Goal: Task Accomplishment & Management: Manage account settings

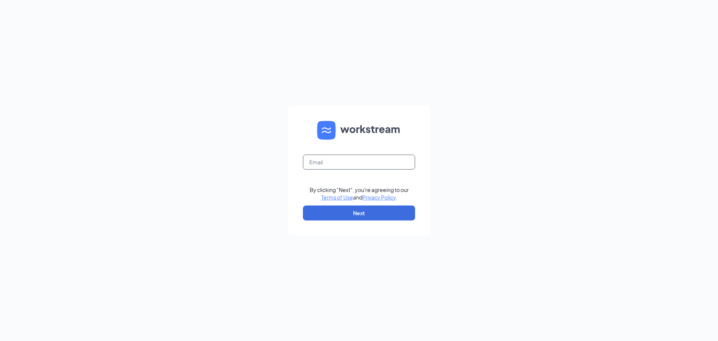
click at [403, 166] on input "text" at bounding box center [359, 162] width 112 height 15
type input "kdrago.jj@gmail.com"
click at [341, 216] on button "Next" at bounding box center [359, 212] width 112 height 15
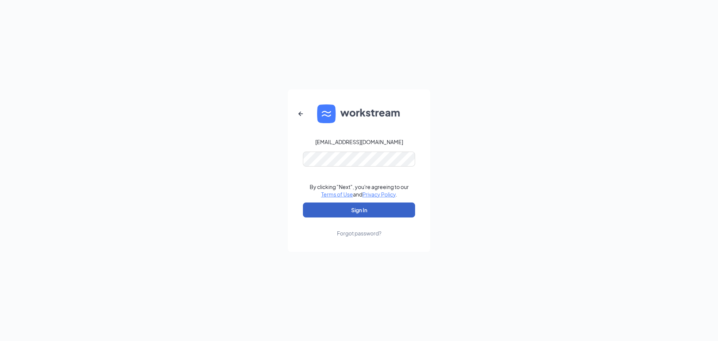
click at [356, 208] on button "Sign In" at bounding box center [359, 209] width 112 height 15
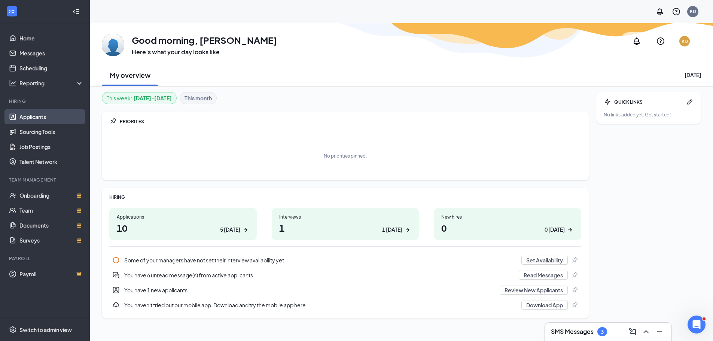
click at [44, 114] on link "Applicants" at bounding box center [51, 116] width 64 height 15
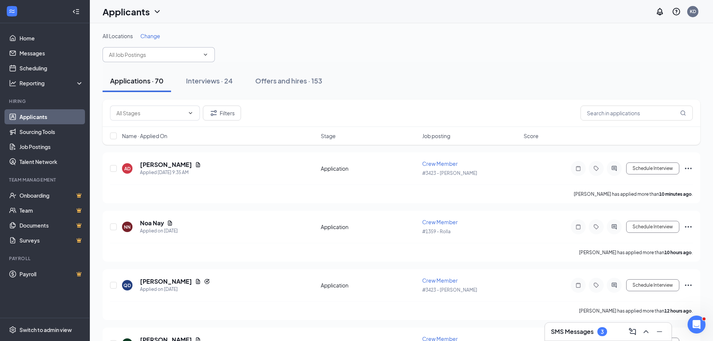
click at [160, 53] on input "text" at bounding box center [154, 55] width 91 height 8
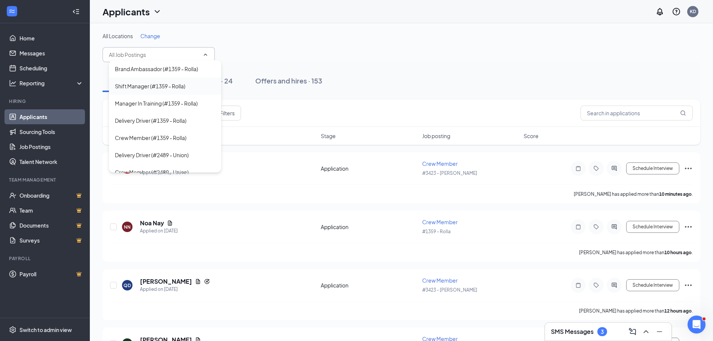
click at [189, 88] on div "Shift Manager (#1359 - Rolla)" at bounding box center [165, 86] width 100 height 8
type input "Shift Manager (#1359 - Rolla)"
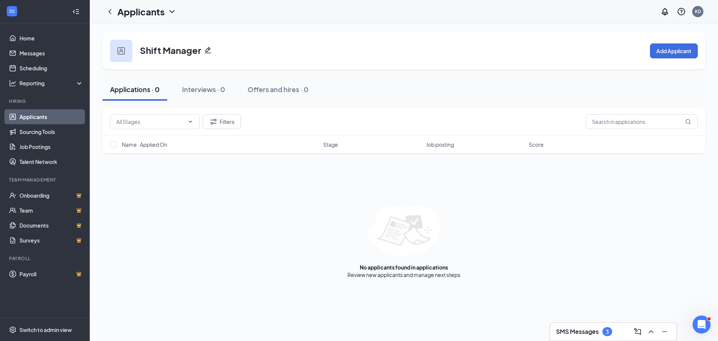
click at [173, 12] on icon "ChevronDown" at bounding box center [172, 11] width 5 height 3
click at [112, 11] on icon "ChevronLeft" at bounding box center [110, 11] width 9 height 9
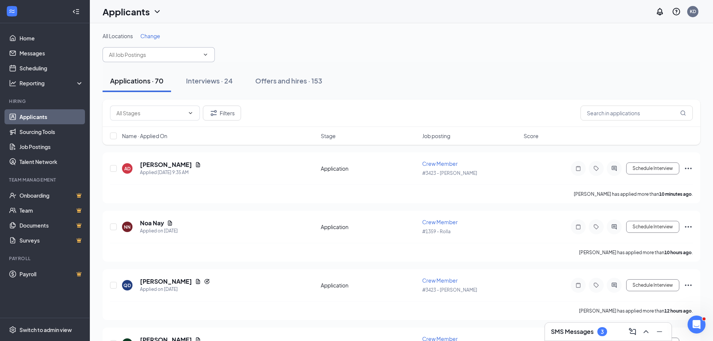
click at [180, 59] on span at bounding box center [159, 54] width 112 height 15
click at [171, 53] on input "text" at bounding box center [154, 55] width 91 height 8
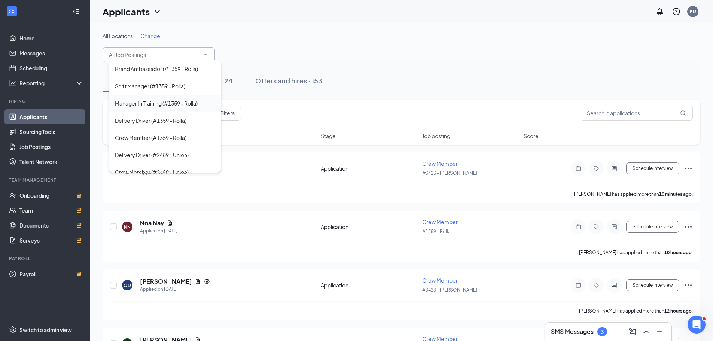
click at [168, 109] on div "Manager In Training (#1359 - Rolla)" at bounding box center [165, 103] width 112 height 17
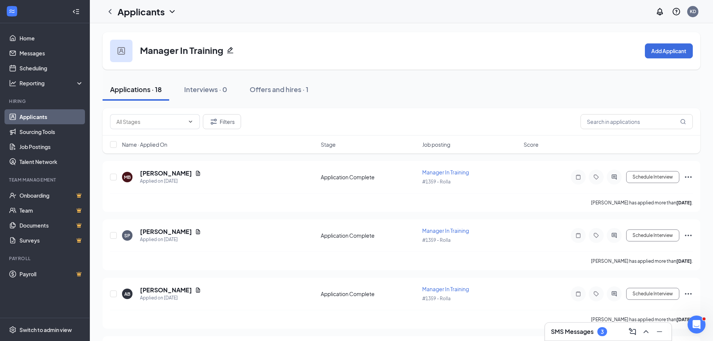
click at [107, 10] on icon "ChevronLeft" at bounding box center [110, 11] width 9 height 9
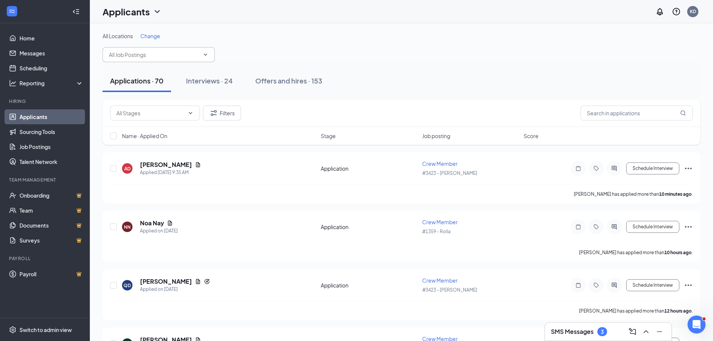
click at [190, 53] on input "text" at bounding box center [154, 55] width 91 height 8
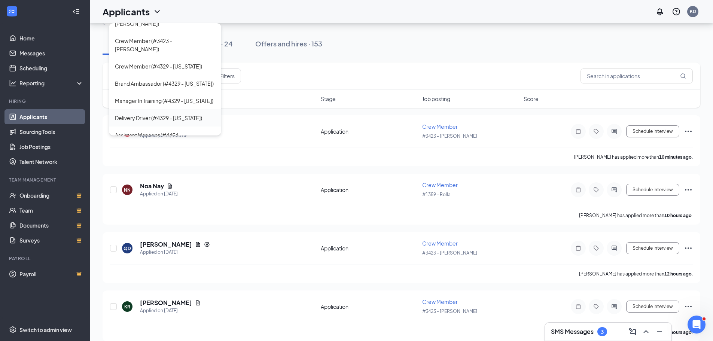
scroll to position [37, 0]
click at [196, 131] on div "Assistant Manager (#4454 - [PERSON_NAME])" at bounding box center [165, 139] width 100 height 16
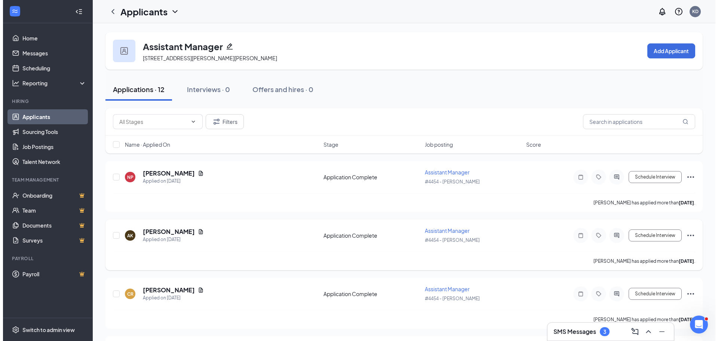
scroll to position [37, 0]
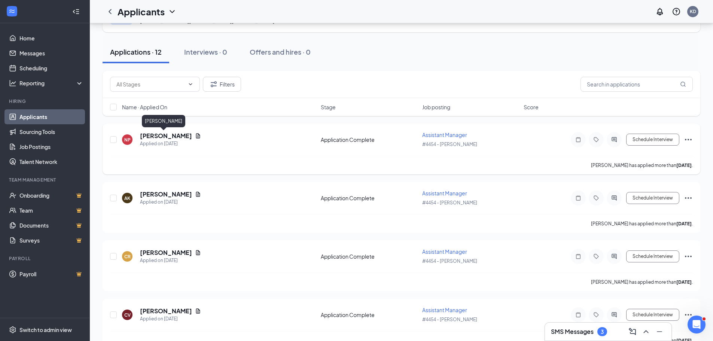
click at [167, 136] on h5 "[PERSON_NAME]" at bounding box center [166, 136] width 52 height 8
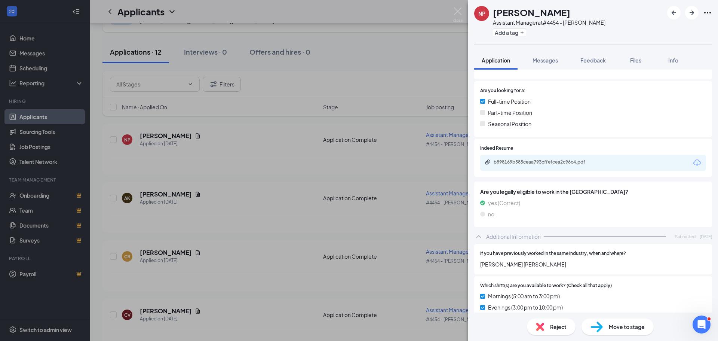
scroll to position [139, 0]
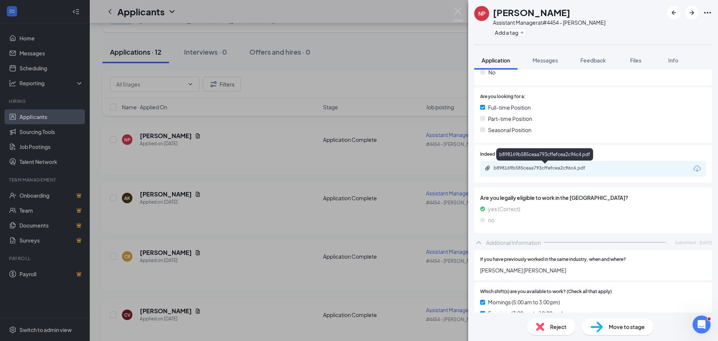
click at [560, 170] on div "b898169b585ceaa793cffefcea2c96c4.pdf" at bounding box center [546, 168] width 105 height 6
click at [457, 9] on img at bounding box center [458, 14] width 9 height 15
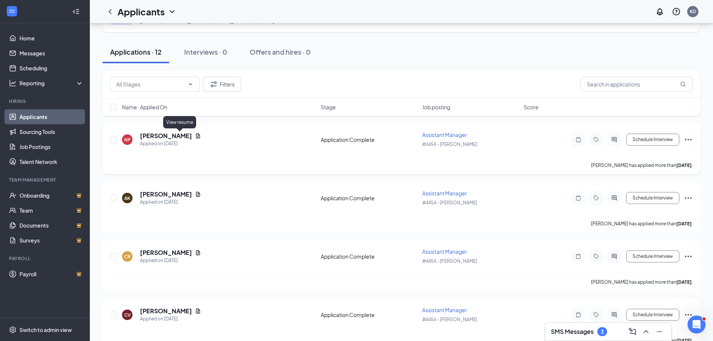
click at [195, 135] on icon "Document" at bounding box center [198, 136] width 6 height 6
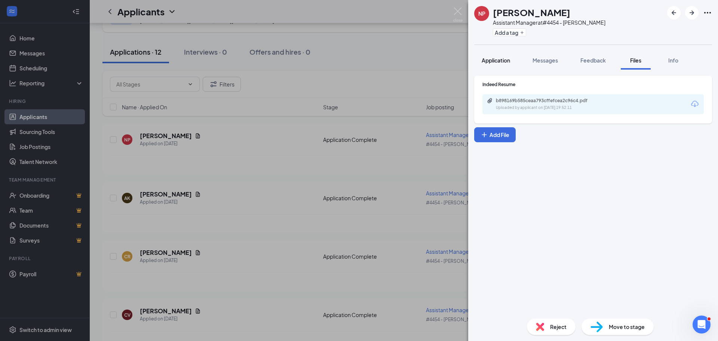
click at [492, 57] on span "Application" at bounding box center [496, 60] width 28 height 7
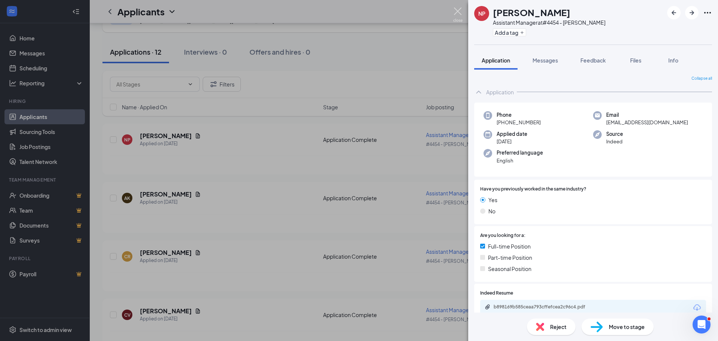
click at [459, 15] on img at bounding box center [458, 14] width 9 height 15
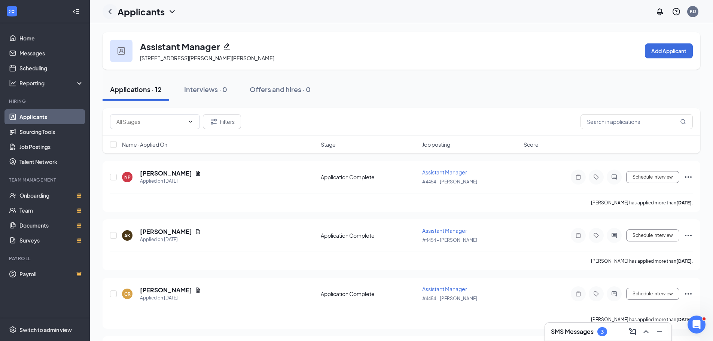
click at [110, 12] on icon "ChevronLeft" at bounding box center [110, 11] width 3 height 5
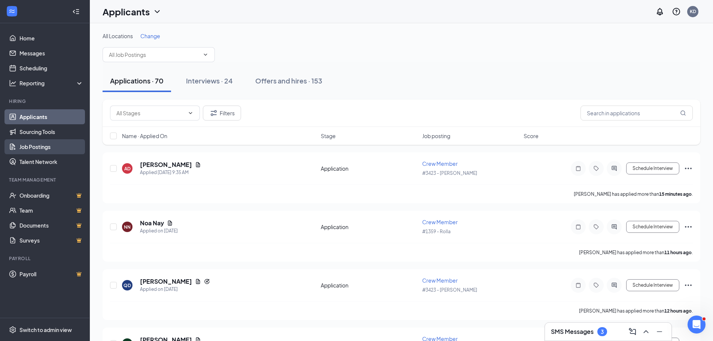
click at [43, 147] on link "Job Postings" at bounding box center [51, 146] width 64 height 15
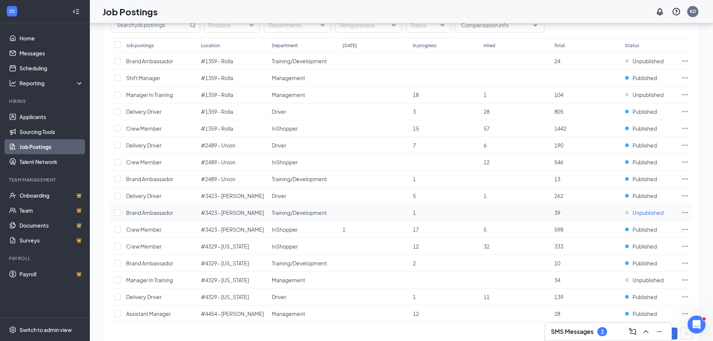
scroll to position [98, 0]
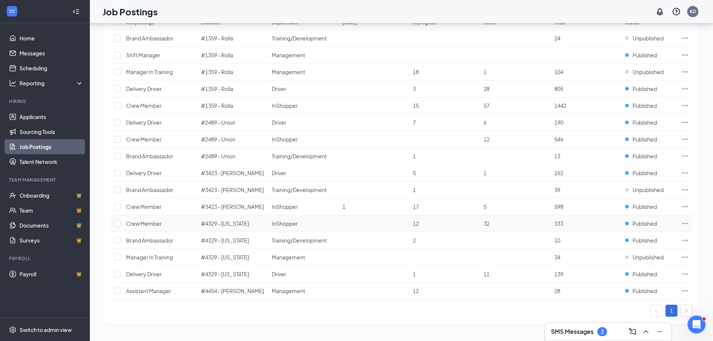
drag, startPoint x: 641, startPoint y: 231, endPoint x: 473, endPoint y: 321, distance: 190.7
click at [473, 321] on div "Positions Departments Hiring process Status Job postings Location Department [D…" at bounding box center [402, 156] width 598 height 338
